Goal: Task Accomplishment & Management: Use online tool/utility

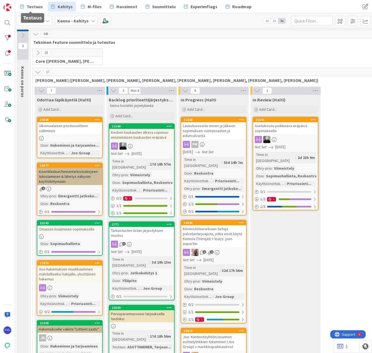
click at [31, 6] on span "Testaus" at bounding box center [35, 6] width 16 height 7
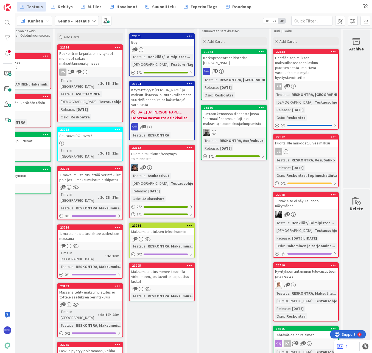
scroll to position [0, 469]
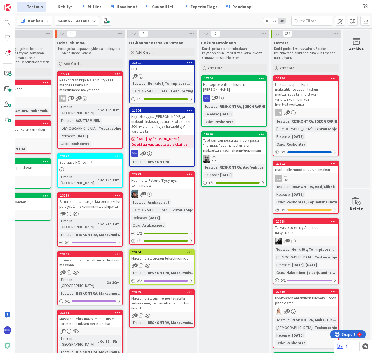
click at [89, 60] on div "Add Card..." at bounding box center [90, 64] width 66 height 8
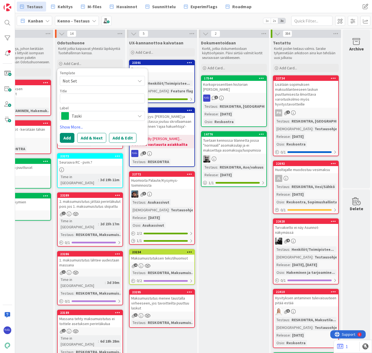
click at [101, 80] on span "Not Set" at bounding box center [97, 80] width 69 height 7
click at [101, 109] on link "Bugi" at bounding box center [105, 104] width 90 height 10
type textarea "x"
type textarea "Bugi"
click at [108, 117] on span "Bugi" at bounding box center [102, 116] width 61 height 8
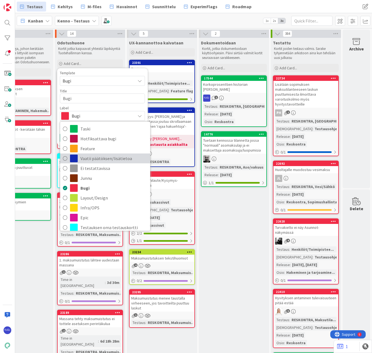
click at [118, 162] on span "Vaatii päätöksen/lisätietoa" at bounding box center [113, 158] width 67 height 8
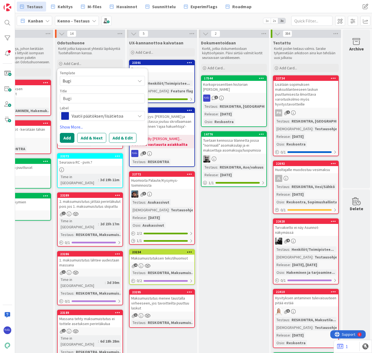
click at [118, 138] on button "Add & Edit" at bounding box center [122, 138] width 27 height 10
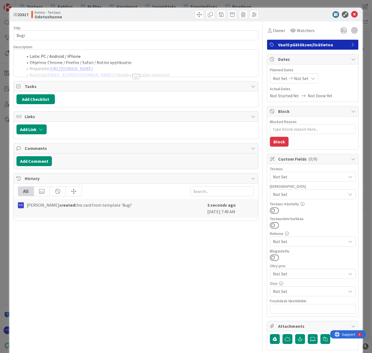
click at [133, 77] on div at bounding box center [136, 76] width 6 height 4
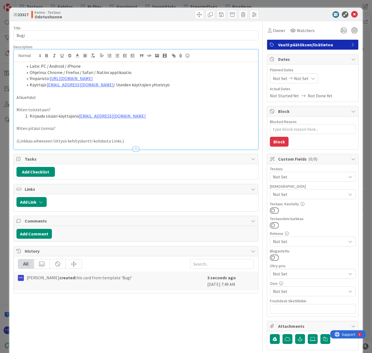
click at [312, 192] on span "Not Set" at bounding box center [309, 194] width 73 height 7
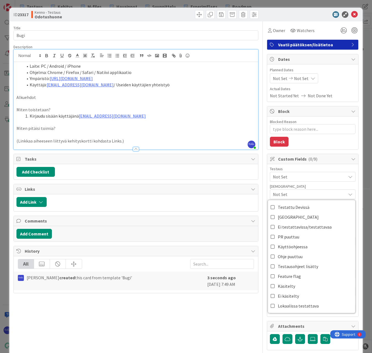
click at [321, 170] on div "Testaus" at bounding box center [313, 169] width 86 height 4
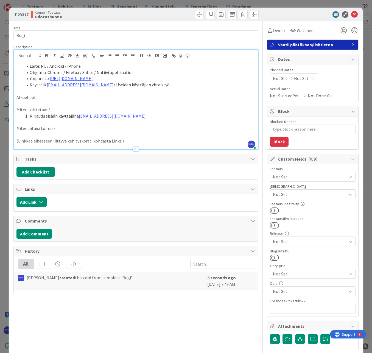
click at [322, 176] on span "Not Set" at bounding box center [309, 177] width 73 height 7
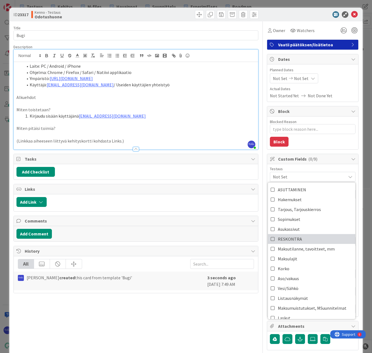
click at [325, 239] on link "RESKONTRA" at bounding box center [311, 239] width 87 height 10
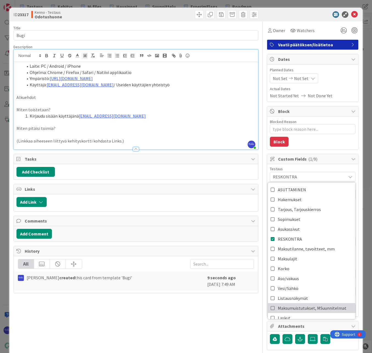
click at [328, 308] on span "Maksumuistutukset, MSuunnitelmat" at bounding box center [312, 308] width 69 height 8
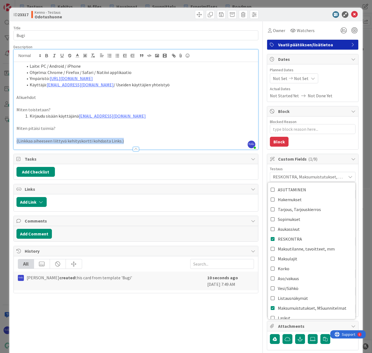
drag, startPoint x: 126, startPoint y: 140, endPoint x: 14, endPoint y: 142, distance: 112.2
click at [14, 142] on div "Laite: PC / Android / iPhone Ohjelma: Chrome / Firefox / Safari / Natiivi appli…" at bounding box center [136, 106] width 244 height 88
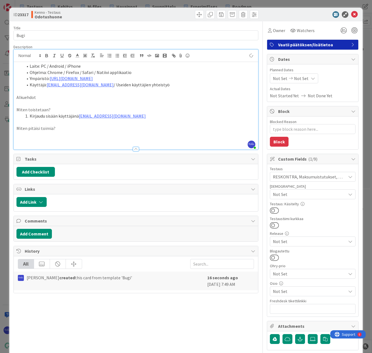
type textarea "x"
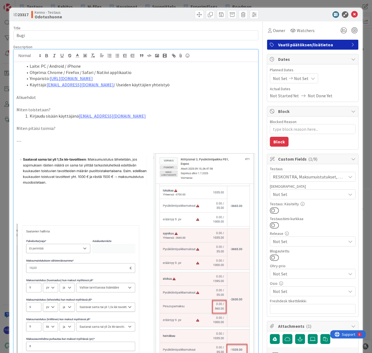
click at [54, 143] on p "---" at bounding box center [135, 141] width 239 height 6
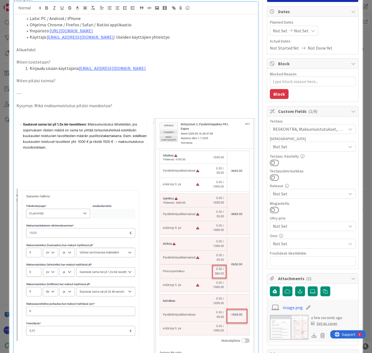
scroll to position [55, 0]
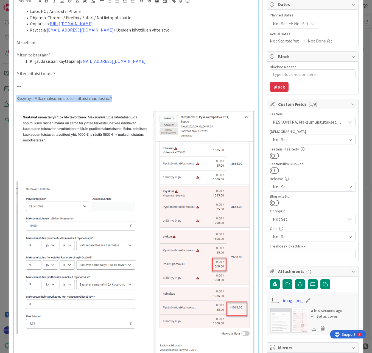
drag, startPoint x: 135, startPoint y: 98, endPoint x: 4, endPoint y: 98, distance: 130.9
click at [4, 98] on div "ID 23317 Kenno - Testaus Odotushuone Title 4 / 128 Bugi Description Riikka Salo…" at bounding box center [186, 176] width 372 height 353
click at [163, 97] on p "Kysymys: Mikä maksumuistutus pitäisi muodostua?" at bounding box center [135, 98] width 239 height 6
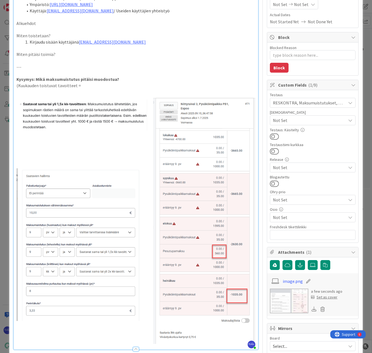
scroll to position [82, 0]
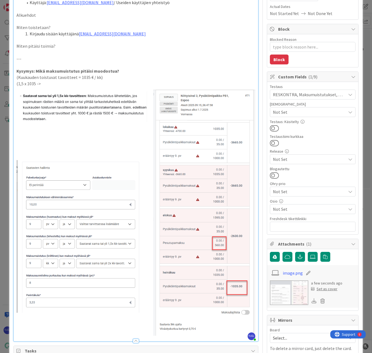
click at [49, 83] on p "(1,5 x 1035 ->" at bounding box center [135, 84] width 239 height 6
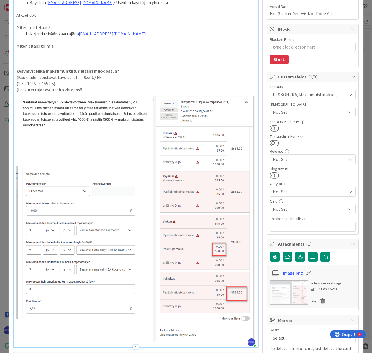
click at [89, 90] on p "(Laskutettuja tavoitteita yhteensä" at bounding box center [135, 90] width 239 height 6
type textarea "x"
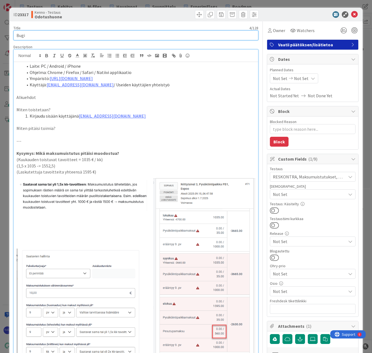
drag, startPoint x: 38, startPoint y: 33, endPoint x: 8, endPoint y: 36, distance: 30.5
click at [8, 36] on div "ID 23317 Kenno - Testaus Odotushuone Title 4 / 128 Bugi Description Riikka Salo…" at bounding box center [186, 176] width 372 height 353
type input "Maksumuistutuksen muodostuminen"
type textarea "x"
type input "Maksumuistutuksen muodostuminen"
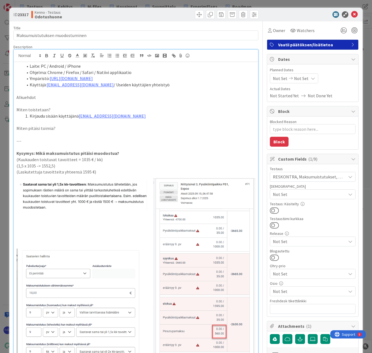
click at [162, 158] on p "(Kuukauden toistuvat tavoitteet = 1035 € / kk)" at bounding box center [135, 160] width 239 height 6
click at [351, 14] on icon at bounding box center [354, 14] width 7 height 7
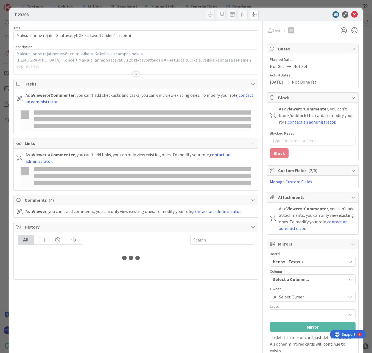
type input "huoltaja"
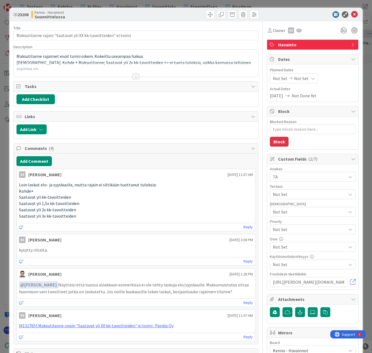
type textarea "x"
click at [136, 76] on div at bounding box center [136, 76] width 6 height 4
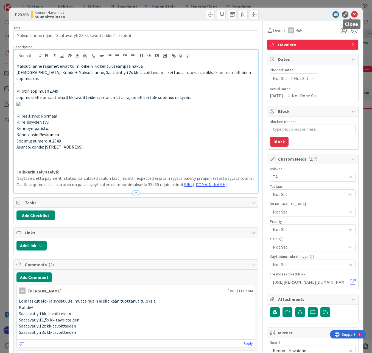
click at [351, 15] on icon at bounding box center [354, 14] width 7 height 7
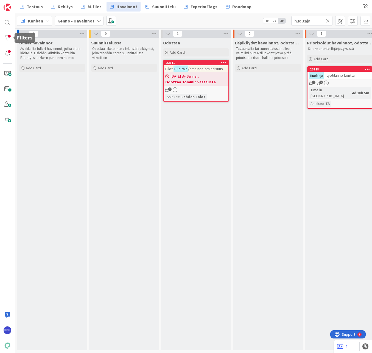
click at [8, 38] on div at bounding box center [7, 38] width 11 height 11
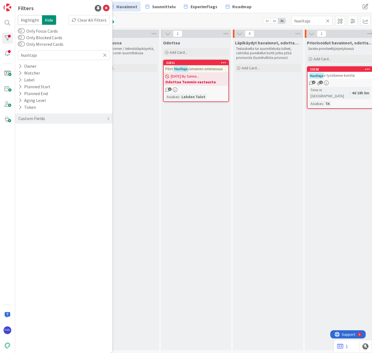
click at [83, 22] on div "Clear All Filters" at bounding box center [89, 20] width 41 height 10
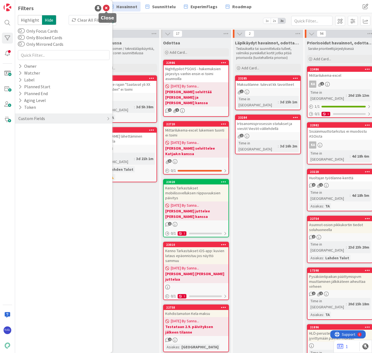
click at [107, 10] on icon at bounding box center [106, 8] width 7 height 7
